Goal: Check status: Check status

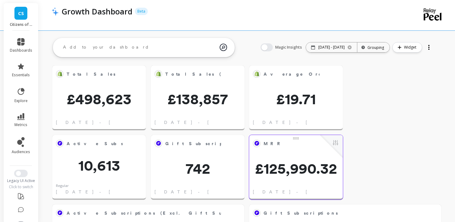
click at [274, 161] on span "£125,990.32" at bounding box center [296, 168] width 94 height 15
click at [337, 146] on button at bounding box center [335, 143] width 7 height 9
click at [317, 145] on span "MRR" at bounding box center [292, 143] width 56 height 9
click at [337, 142] on button at bounding box center [335, 143] width 7 height 9
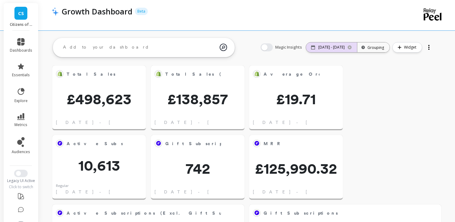
click at [333, 43] on div "07/01/25 - 09/30/25" at bounding box center [331, 47] width 51 height 10
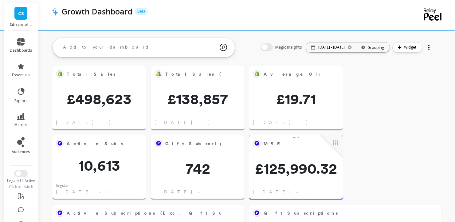
click at [314, 148] on span "MRR" at bounding box center [292, 143] width 56 height 9
click at [337, 143] on button at bounding box center [335, 143] width 7 height 9
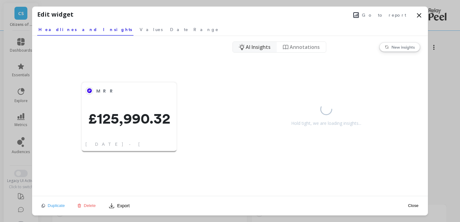
click at [381, 14] on button "Go to report" at bounding box center [379, 15] width 57 height 8
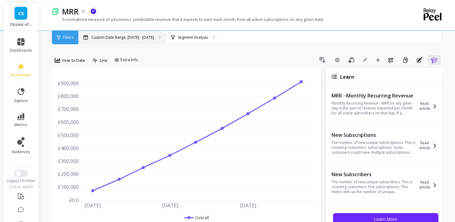
click at [136, 39] on p "Custom Date Range, [DATE] - [DATE]" at bounding box center [122, 37] width 63 height 5
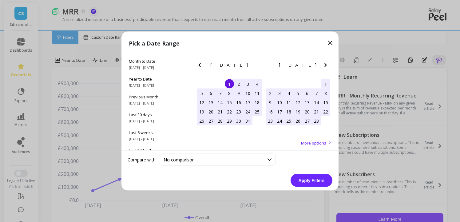
click at [327, 63] on icon "Next Month" at bounding box center [325, 64] width 7 height 7
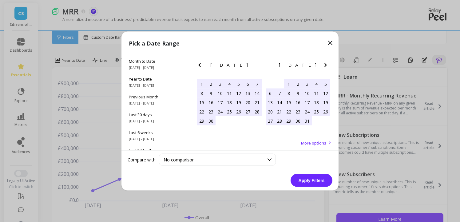
click at [327, 64] on icon "Next Month" at bounding box center [325, 64] width 7 height 7
click at [221, 83] on div "1" at bounding box center [219, 83] width 9 height 9
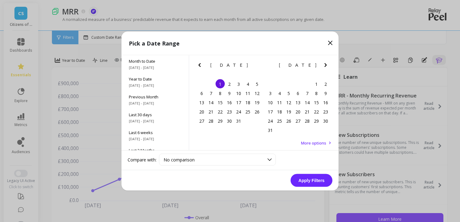
click at [323, 65] on icon "Next Month" at bounding box center [325, 64] width 7 height 7
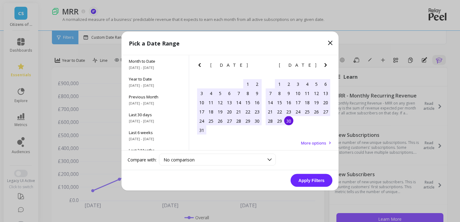
click at [291, 122] on div "30" at bounding box center [288, 120] width 9 height 9
click at [315, 182] on button "Apply Filters" at bounding box center [311, 180] width 42 height 13
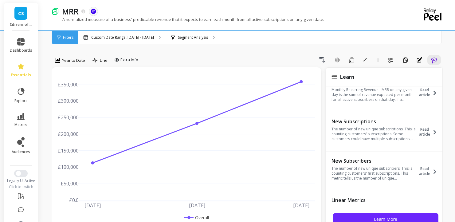
scroll to position [14, 0]
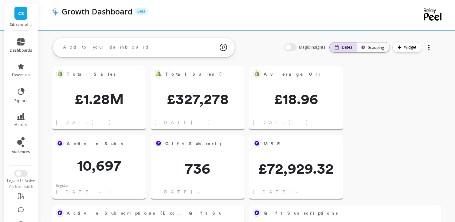
click at [339, 47] on icon at bounding box center [337, 47] width 4 height 4
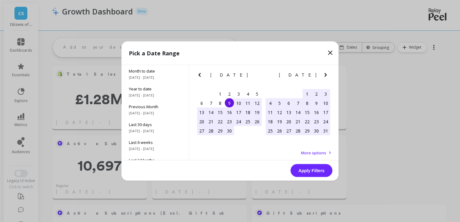
click at [327, 77] on icon "Next Month" at bounding box center [325, 74] width 7 height 7
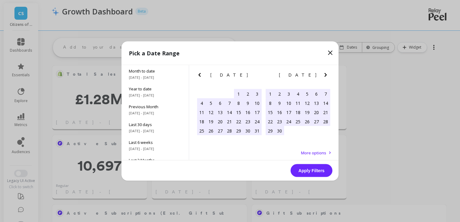
click at [326, 77] on icon "Next Month" at bounding box center [325, 74] width 7 height 7
click at [288, 95] on div "1" at bounding box center [288, 93] width 9 height 9
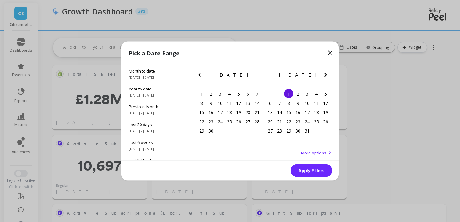
click at [328, 74] on icon "Next Month" at bounding box center [325, 74] width 7 height 7
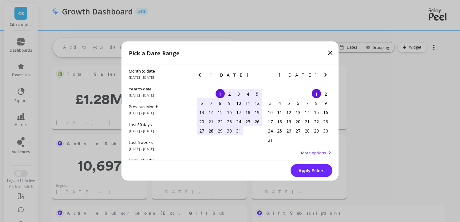
drag, startPoint x: 328, startPoint y: 74, endPoint x: 326, endPoint y: 82, distance: 9.0
click at [328, 74] on icon "Next Month" at bounding box center [325, 74] width 7 height 7
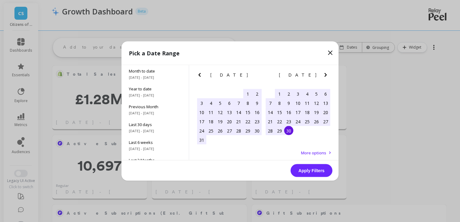
click at [286, 131] on div "30" at bounding box center [288, 130] width 9 height 9
click at [309, 166] on button "Apply Filters" at bounding box center [311, 170] width 42 height 13
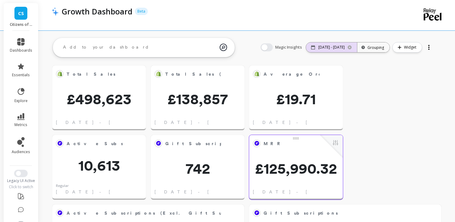
click at [326, 46] on p "07/01/25 - 09/30/25" at bounding box center [331, 47] width 26 height 5
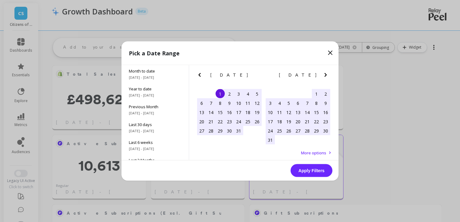
click at [201, 72] on icon "Previous Month" at bounding box center [199, 74] width 7 height 7
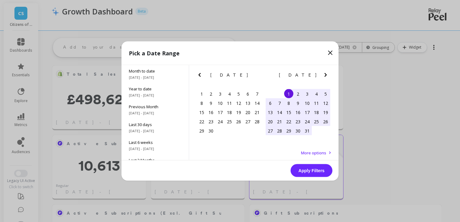
click at [201, 72] on icon "Previous Month" at bounding box center [199, 74] width 7 height 7
